Goal: Entertainment & Leisure: Browse casually

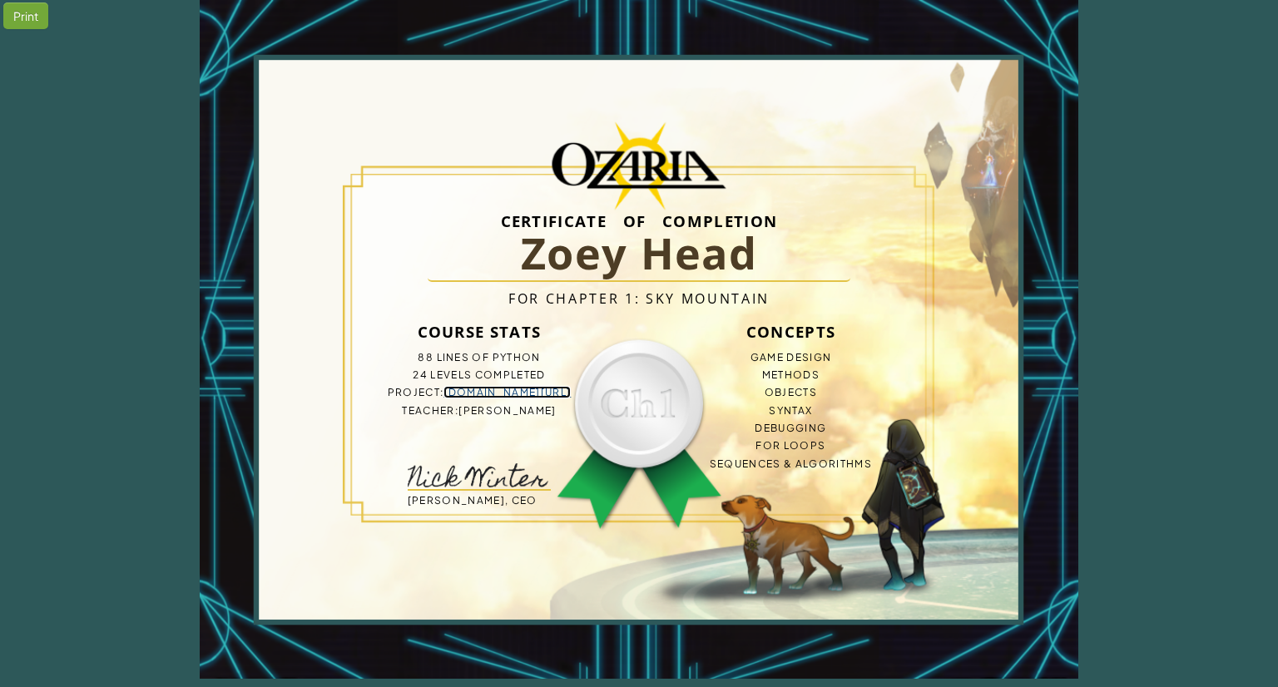
click at [506, 392] on link "[DOMAIN_NAME][URL]" at bounding box center [506, 392] width 127 height 12
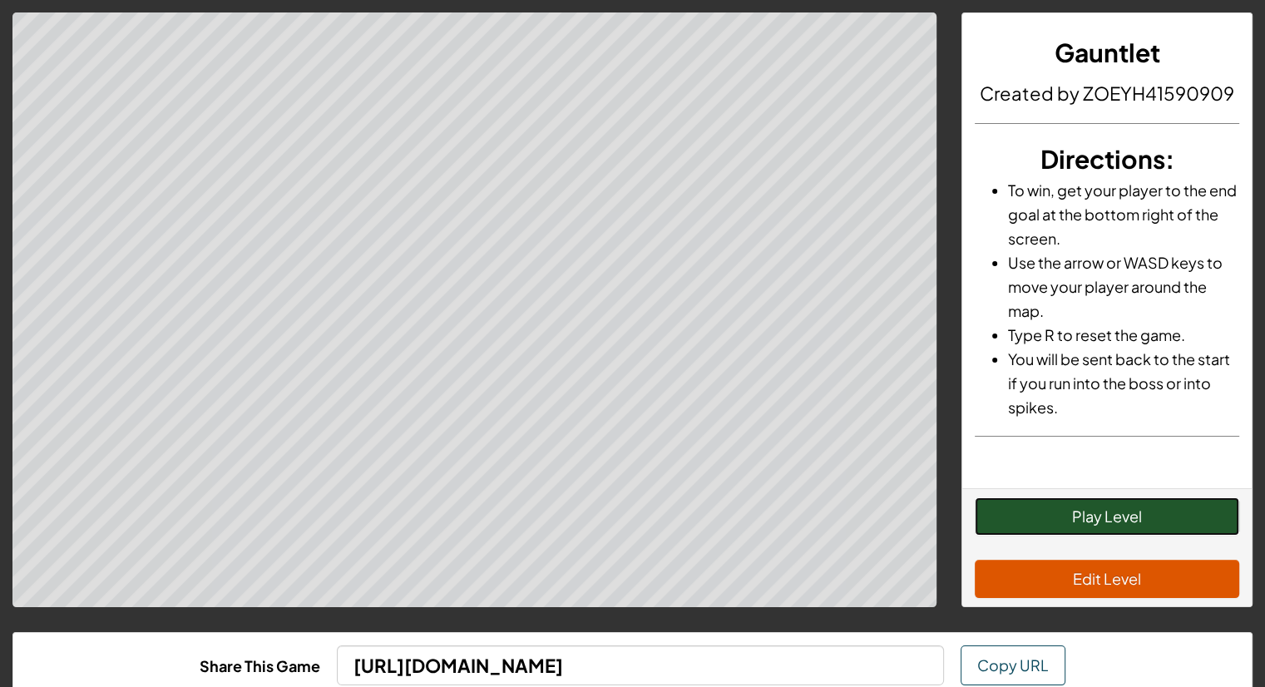
drag, startPoint x: 1015, startPoint y: 511, endPoint x: 1026, endPoint y: 511, distance: 10.8
click at [1022, 511] on button "Play Level" at bounding box center [1107, 516] width 265 height 38
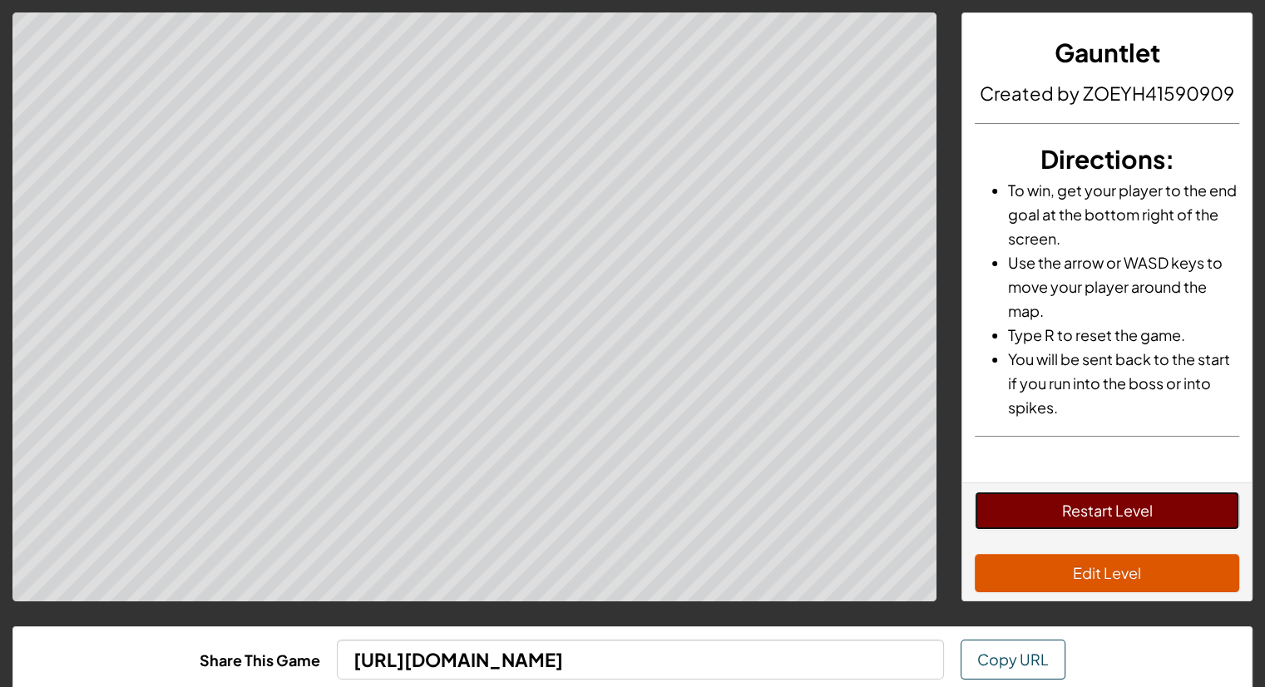
drag, startPoint x: 1150, startPoint y: 522, endPoint x: 1142, endPoint y: 535, distance: 15.0
click at [1150, 522] on button "Restart Level" at bounding box center [1107, 511] width 265 height 38
click at [1173, 511] on button "Restart Level" at bounding box center [1107, 511] width 265 height 38
click at [1158, 510] on button "Restart Level" at bounding box center [1107, 511] width 265 height 38
click at [1156, 512] on button "Restart Level" at bounding box center [1107, 511] width 265 height 38
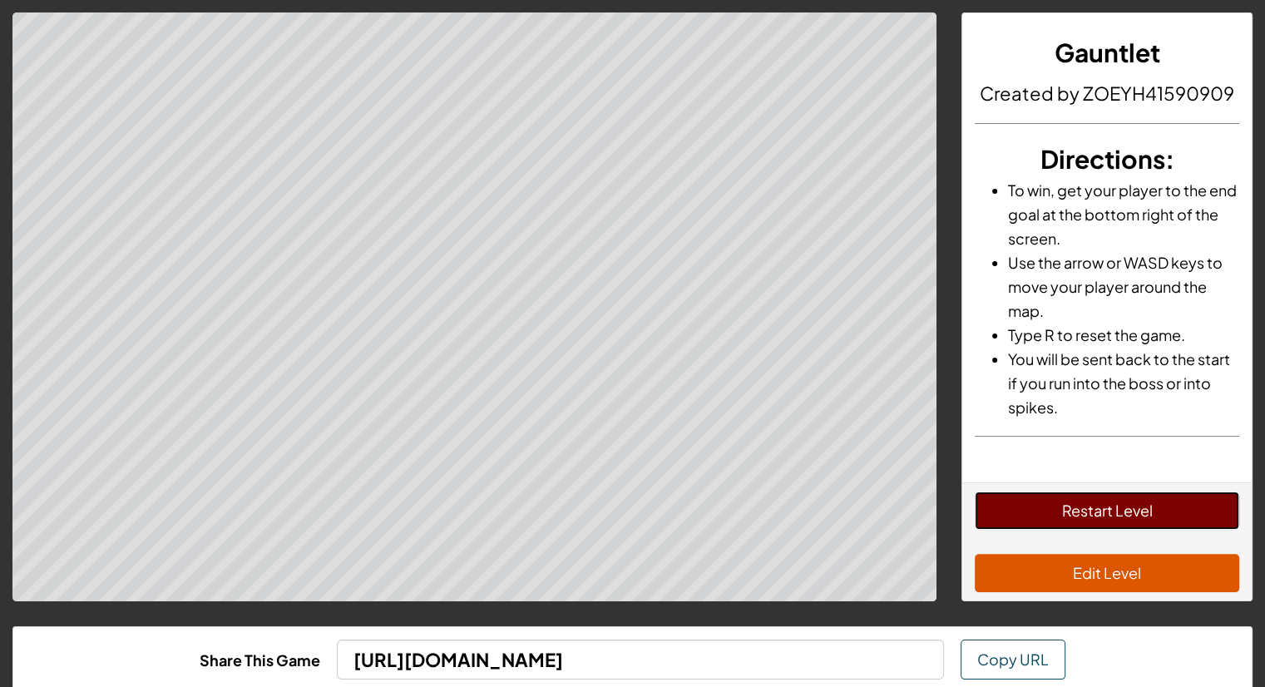
click at [1150, 509] on button "Restart Level" at bounding box center [1107, 511] width 265 height 38
click at [1147, 508] on button "Restart Level" at bounding box center [1107, 511] width 265 height 38
click at [1087, 517] on button "Restart Level" at bounding box center [1107, 511] width 265 height 38
